Goal: Task Accomplishment & Management: Manage account settings

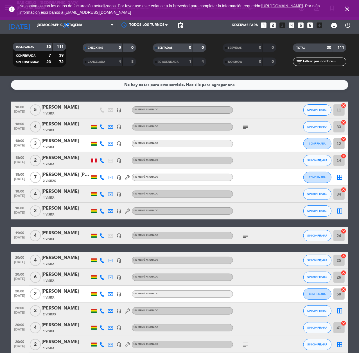
scroll to position [150, 0]
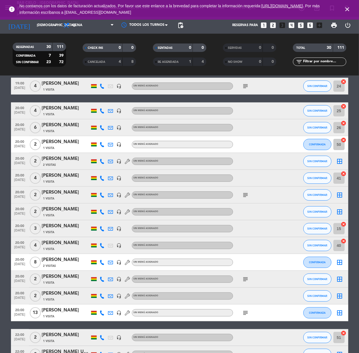
click at [344, 9] on icon "close" at bounding box center [347, 9] width 7 height 7
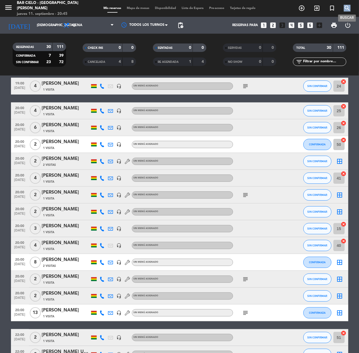
click at [344, 9] on icon "search" at bounding box center [347, 8] width 7 height 7
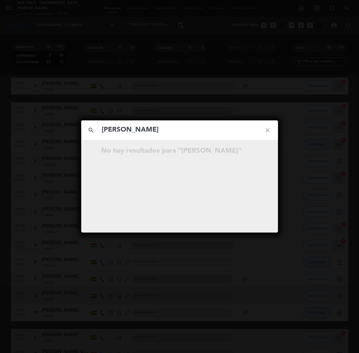
click at [102, 129] on input "[PERSON_NAME]" at bounding box center [179, 130] width 156 height 12
click at [185, 129] on input "[PERSON_NAME]" at bounding box center [179, 130] width 156 height 12
type input "[PERSON_NAME]"
click at [102, 72] on div "search [PERSON_NAME] close No hay resultados para "[PERSON_NAME]"" at bounding box center [179, 176] width 359 height 353
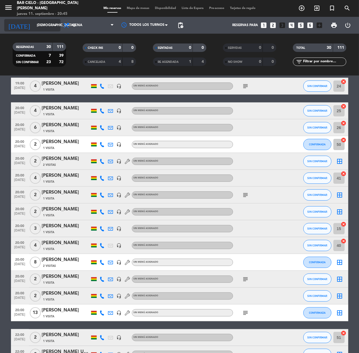
click at [47, 25] on input "[DEMOGRAPHIC_DATA][DATE]" at bounding box center [56, 26] width 44 height 10
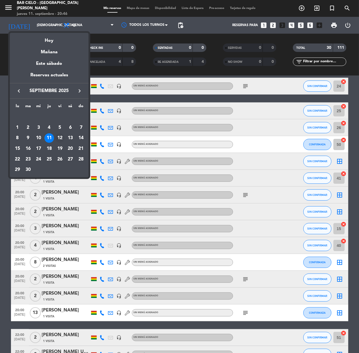
click at [58, 138] on div "12" at bounding box center [60, 138] width 10 height 10
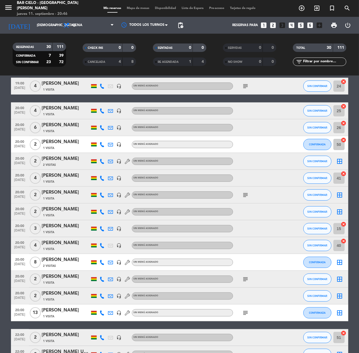
type input "[DATE]"
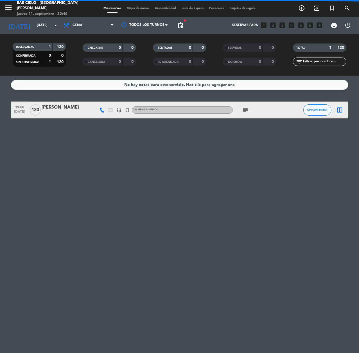
scroll to position [0, 0]
click at [60, 109] on div "[PERSON_NAME]" at bounding box center [66, 107] width 48 height 7
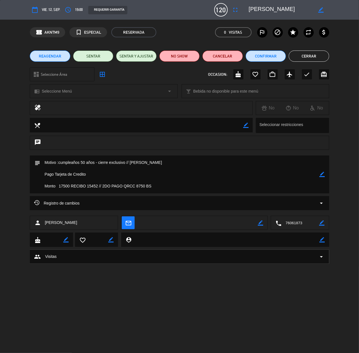
click at [325, 176] on div "subject border_color" at bounding box center [179, 175] width 299 height 38
click at [322, 174] on icon "border_color" at bounding box center [321, 174] width 5 height 5
click at [267, 187] on textarea at bounding box center [179, 175] width 279 height 38
click at [323, 172] on icon at bounding box center [321, 174] width 5 height 5
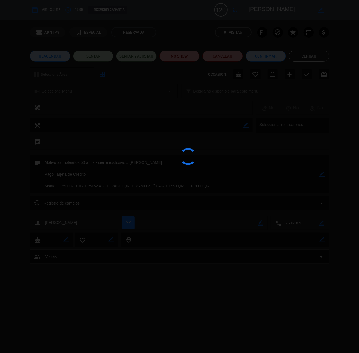
type textarea "Motivo :cumpleaños 50 años - cierre exclusivo // [PERSON_NAME] Pago Tarjeta de …"
